Goal: Transaction & Acquisition: Subscribe to service/newsletter

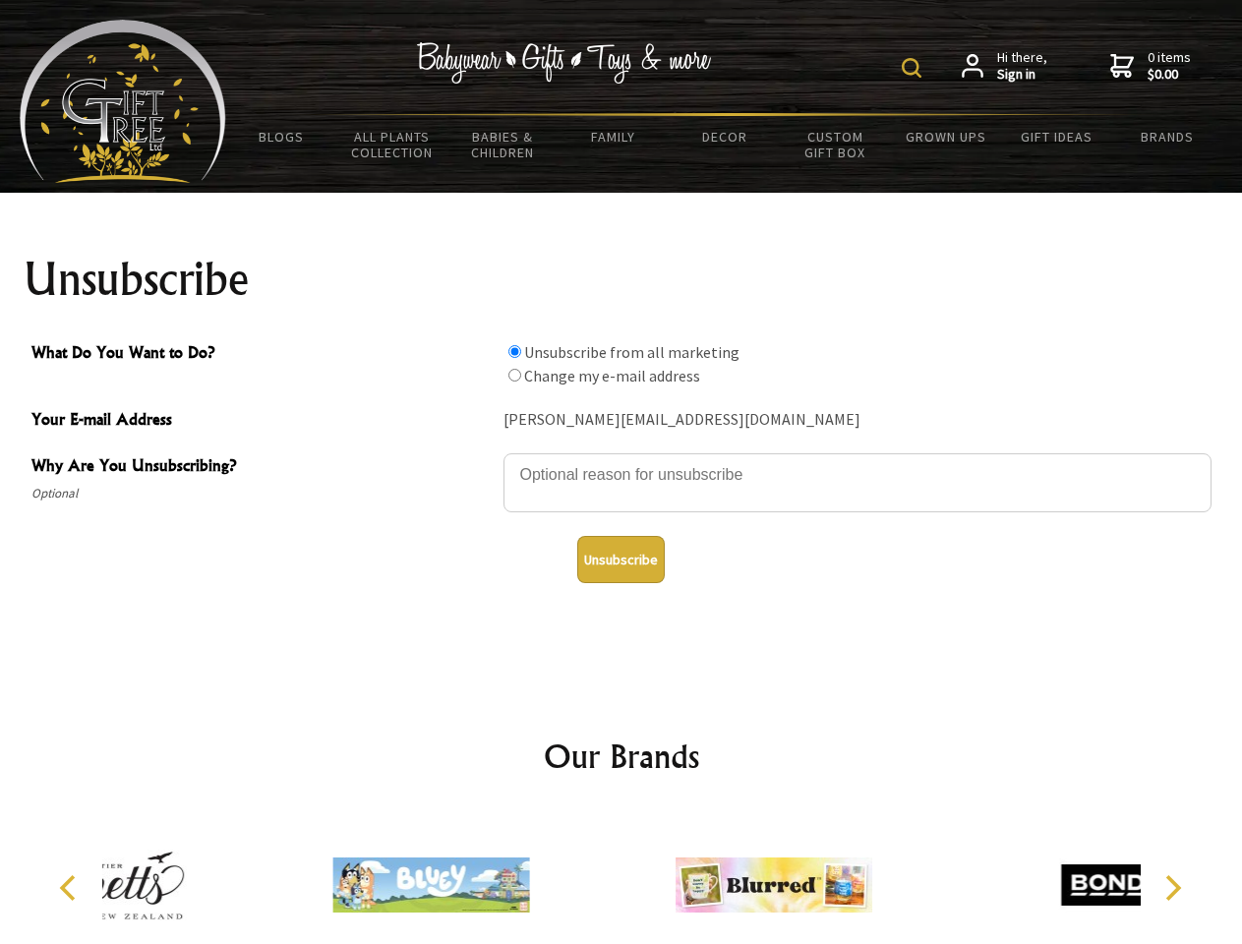
click at [915, 68] on img at bounding box center [912, 68] width 20 height 20
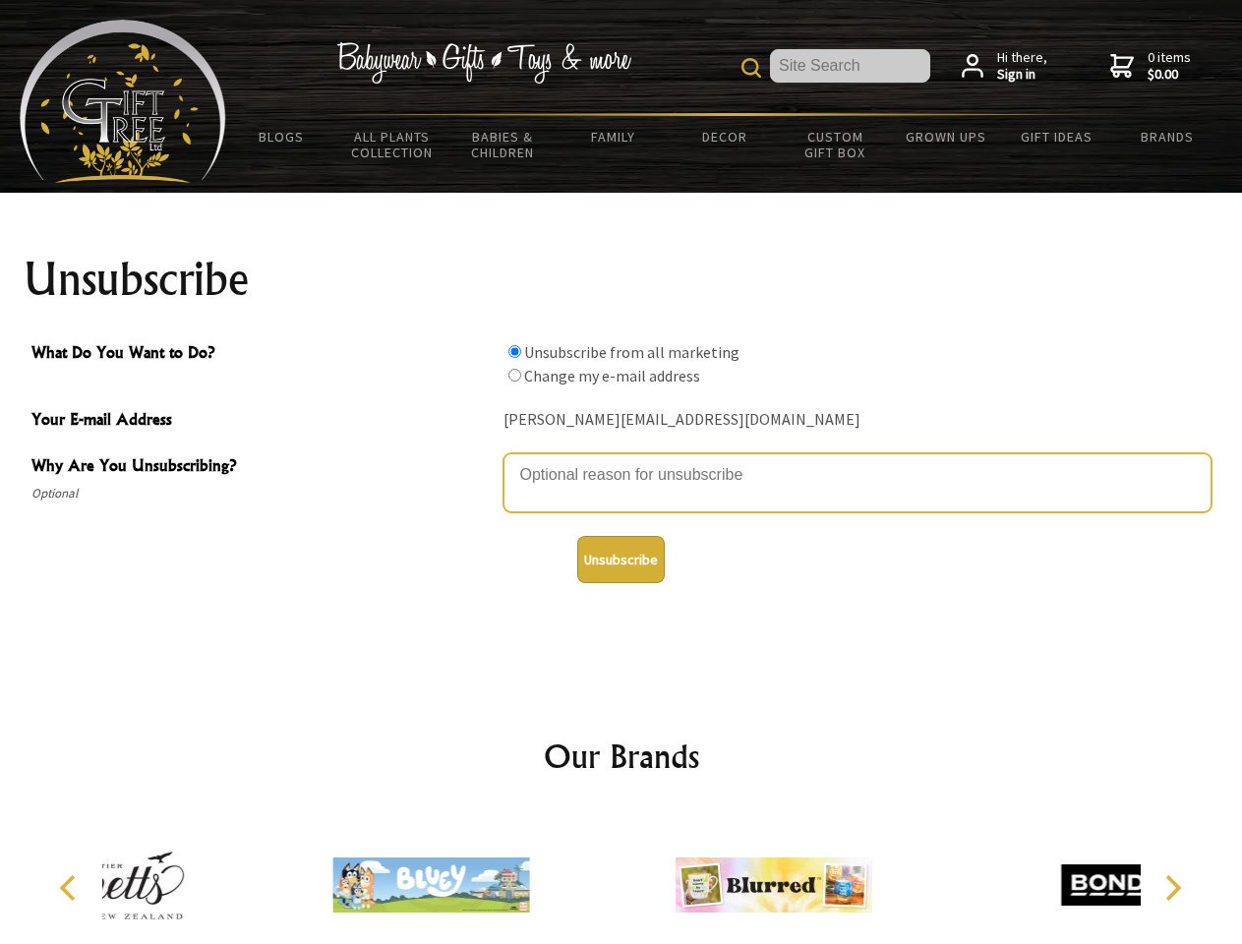
click at [622, 460] on textarea "Why Are You Unsubscribing?" at bounding box center [857, 482] width 708 height 59
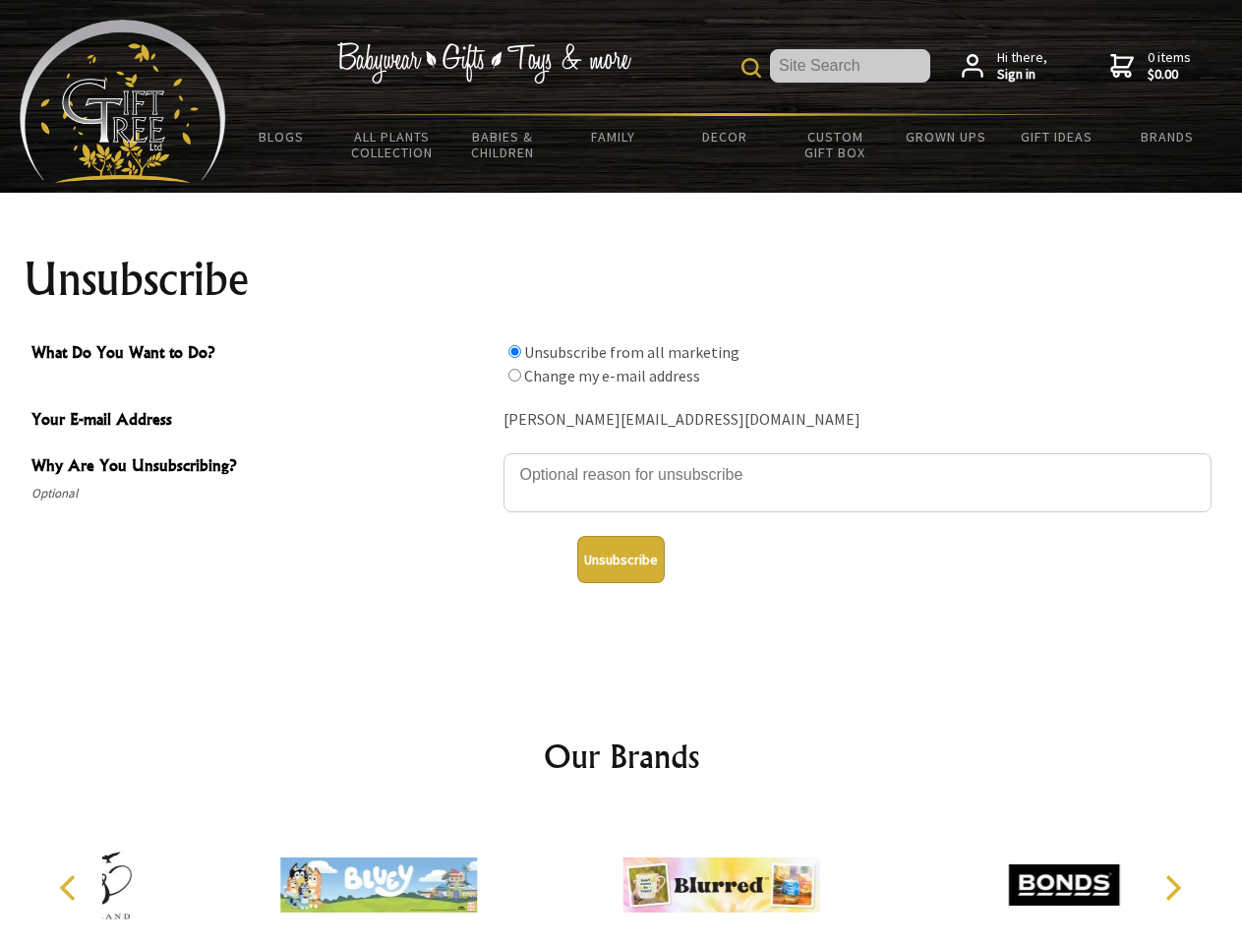
click at [514, 351] on input "What Do You Want to Do?" at bounding box center [514, 351] width 13 height 13
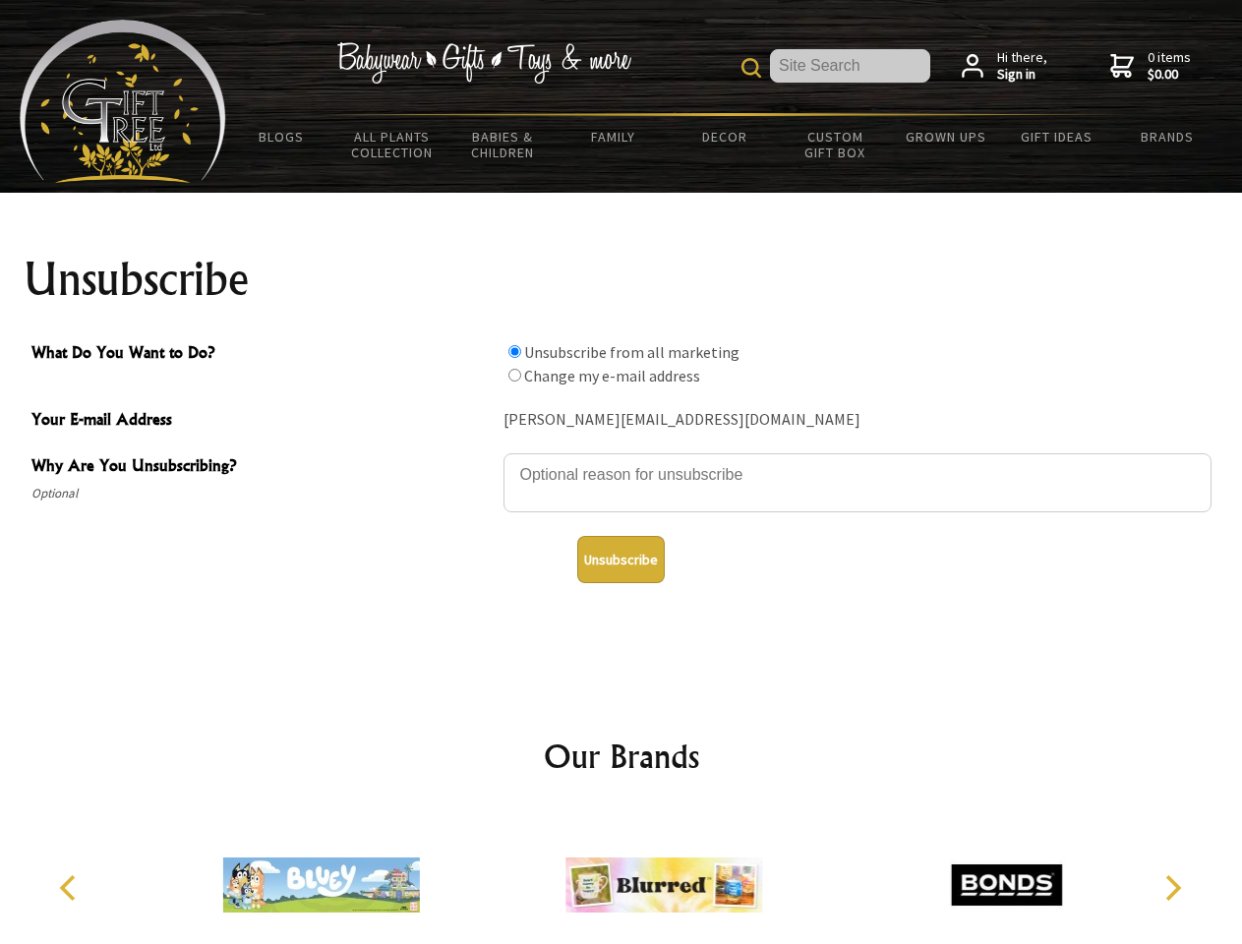
click at [514, 375] on input "What Do You Want to Do?" at bounding box center [514, 375] width 13 height 13
radio input "true"
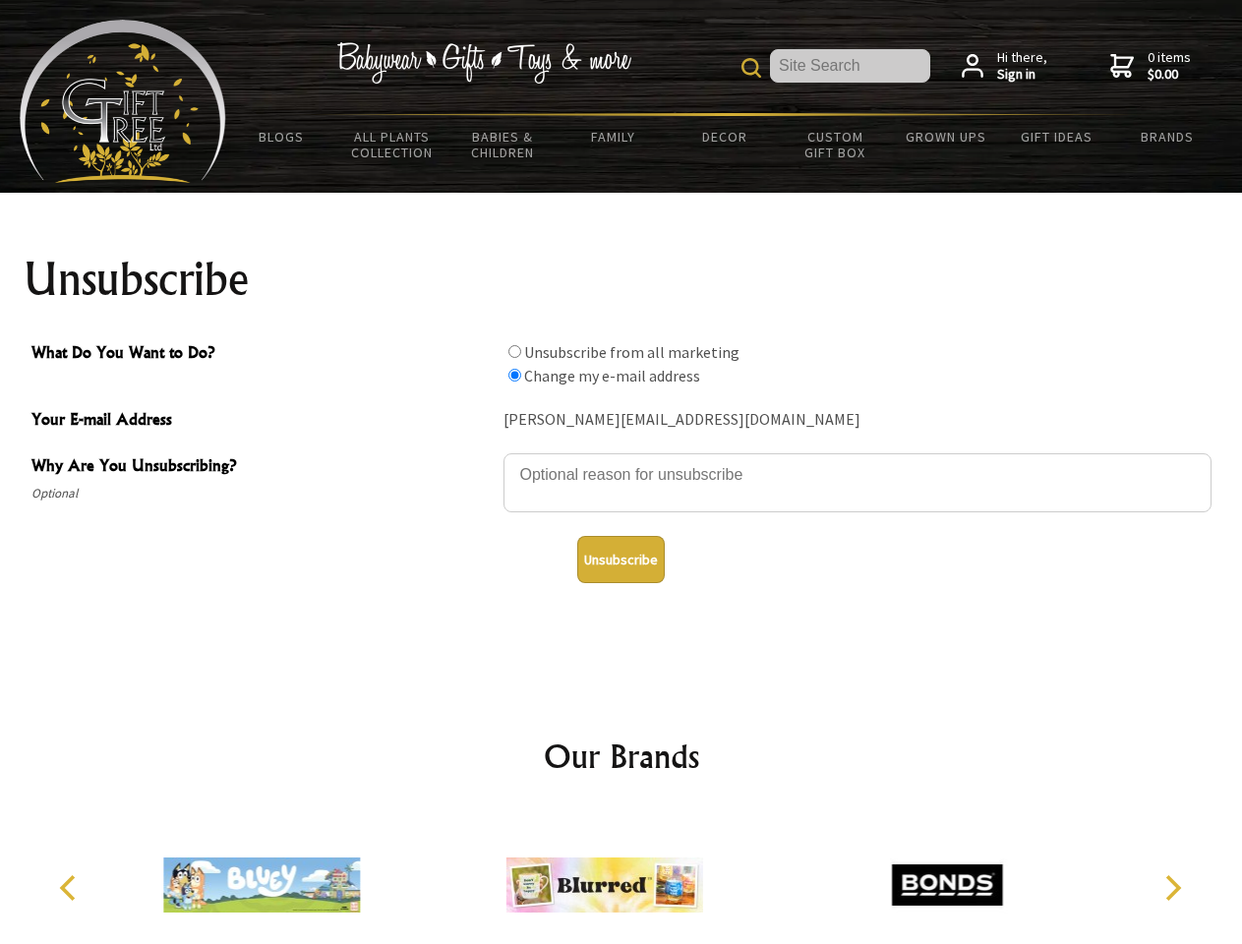
click at [621, 560] on button "Unsubscribe" at bounding box center [621, 559] width 88 height 47
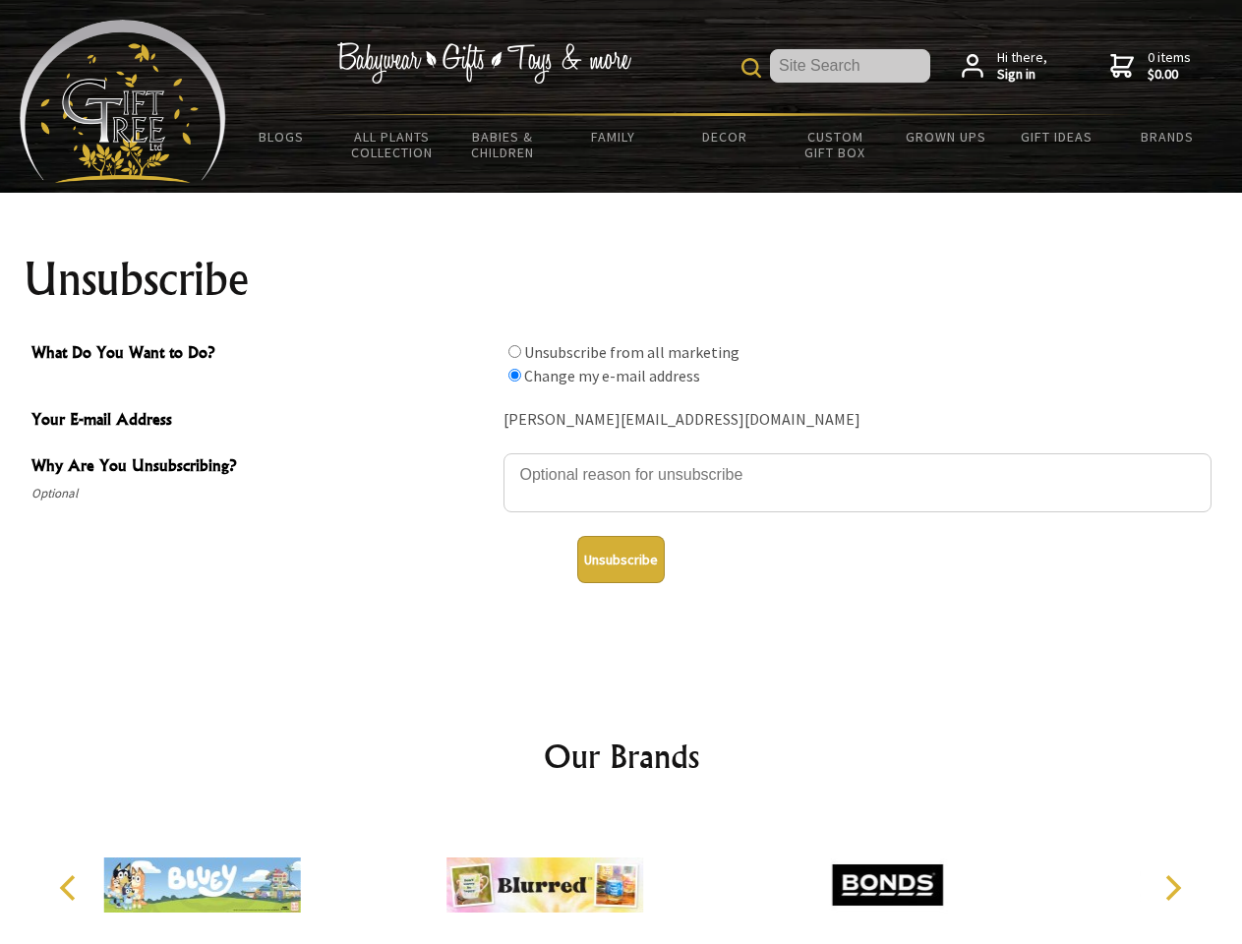
click at [622, 877] on div at bounding box center [545, 887] width 342 height 153
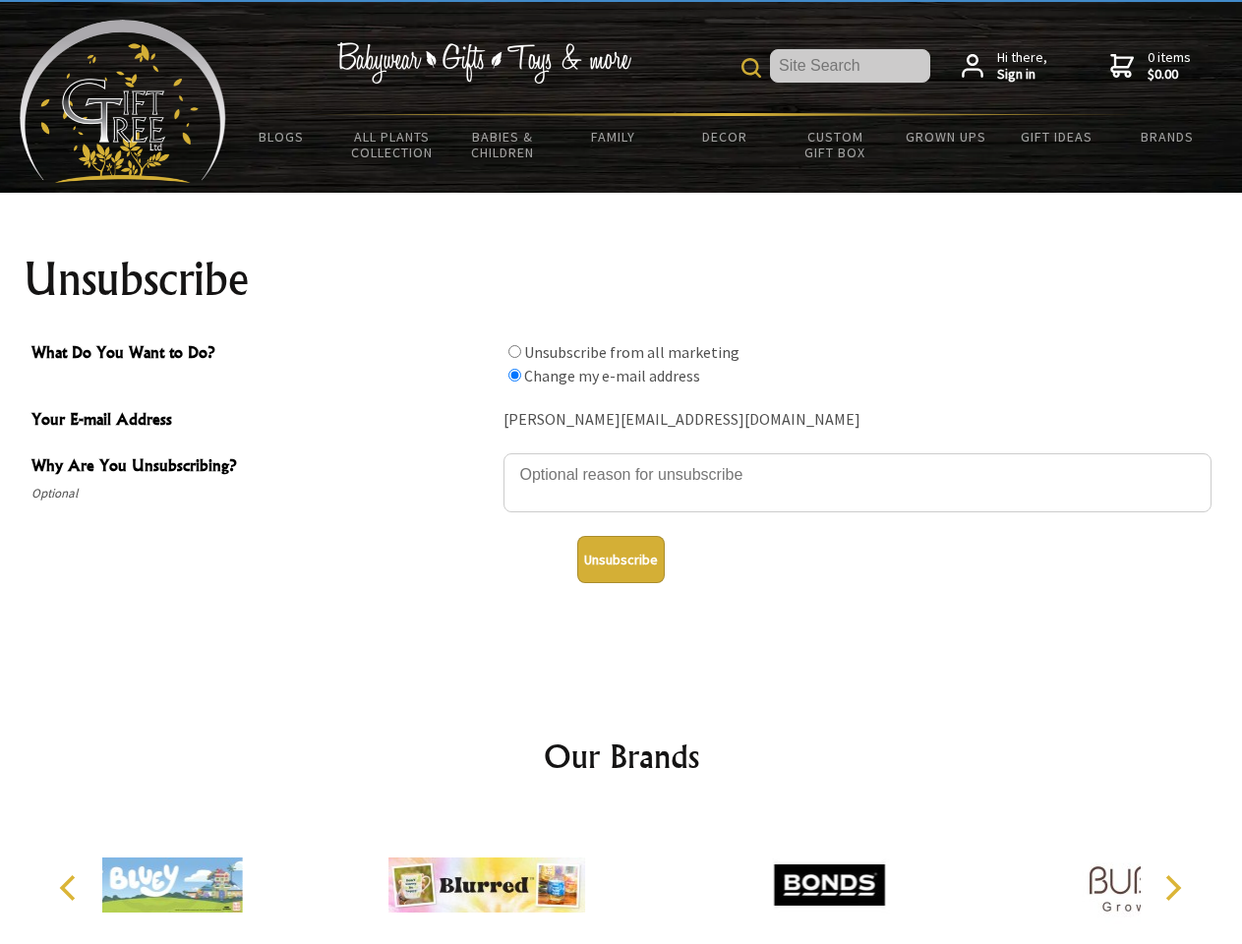
click at [71, 888] on icon "Previous" at bounding box center [70, 888] width 26 height 26
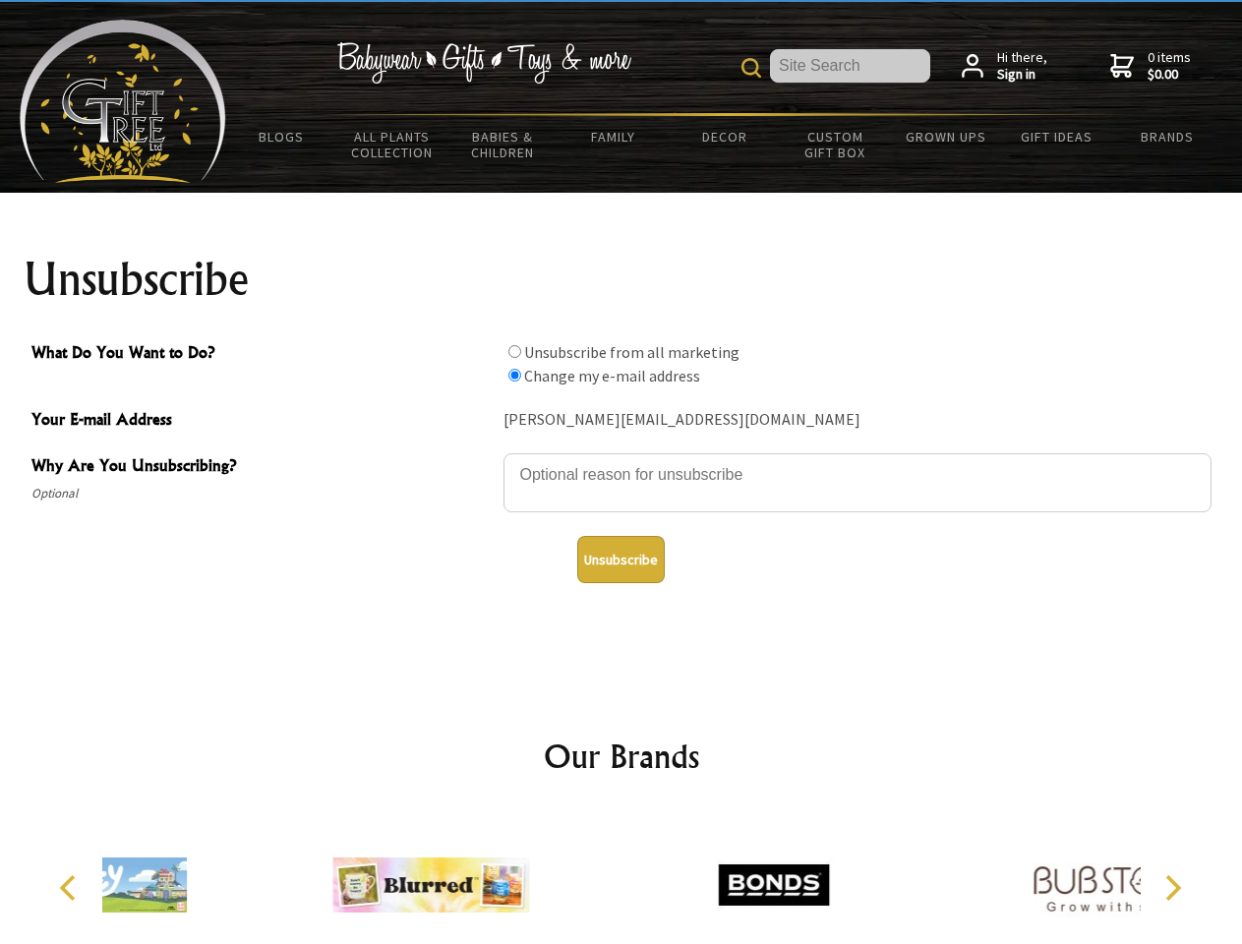
click at [1172, 888] on icon "Next" at bounding box center [1171, 888] width 26 height 26
